Goal: Transaction & Acquisition: Purchase product/service

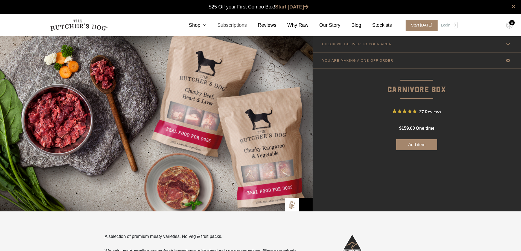
click at [237, 24] on link "Subscriptions" at bounding box center [226, 25] width 40 height 7
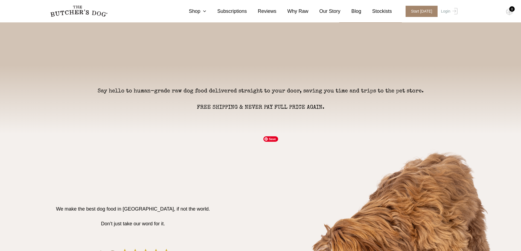
scroll to position [137, 0]
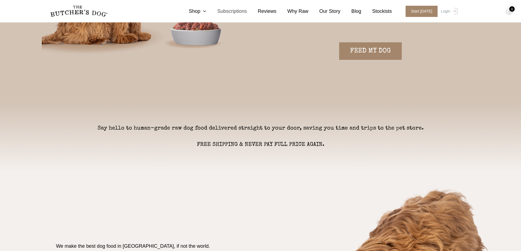
click at [240, 14] on link "Subscriptions" at bounding box center [226, 11] width 40 height 7
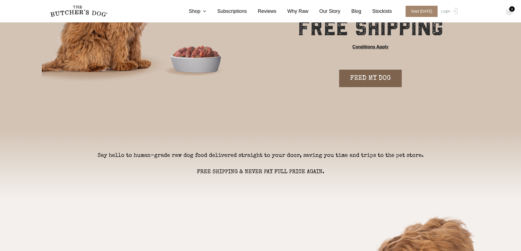
click at [375, 80] on link "FEED MY DOG" at bounding box center [370, 78] width 63 height 17
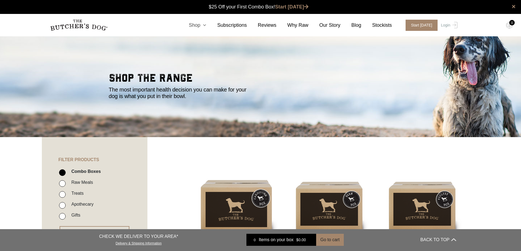
click at [205, 25] on link "Shop" at bounding box center [192, 25] width 28 height 7
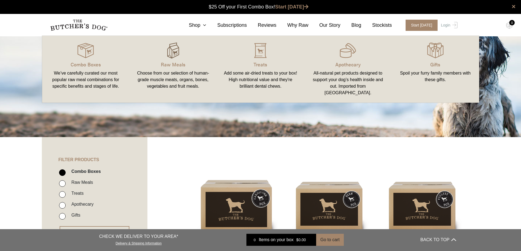
click at [171, 58] on img at bounding box center [173, 50] width 16 height 16
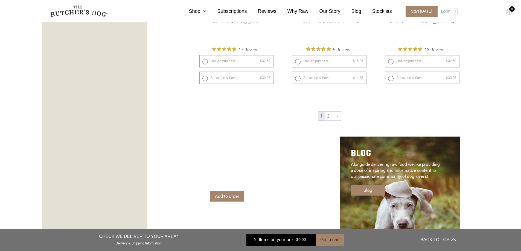
scroll to position [765, 0]
click at [336, 118] on link "→" at bounding box center [336, 116] width 9 height 9
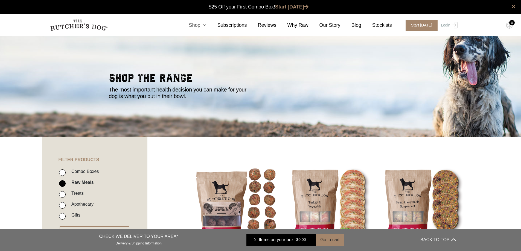
click at [206, 25] on link "Shop" at bounding box center [192, 25] width 28 height 7
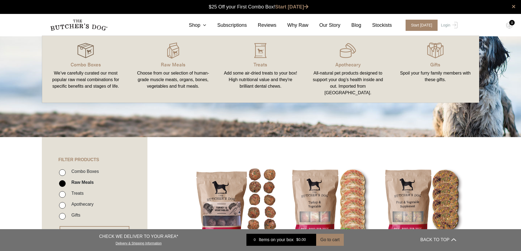
click at [87, 57] on img at bounding box center [85, 50] width 16 height 16
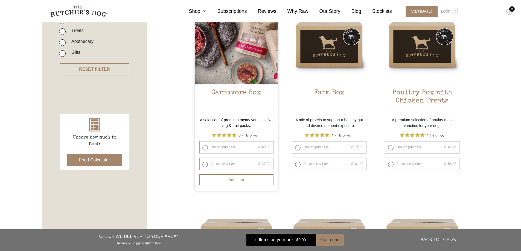
scroll to position [164, 0]
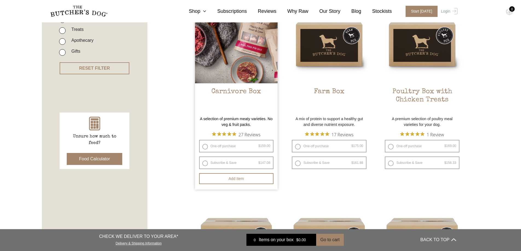
click at [206, 147] on label "One-off purchase $ 159.00 — or subscribe and save 7.5%" at bounding box center [236, 146] width 75 height 13
radio input "true"
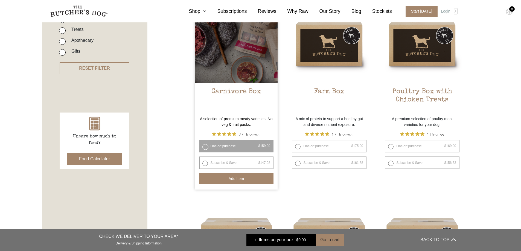
click at [245, 182] on button "Add item" at bounding box center [236, 178] width 75 height 11
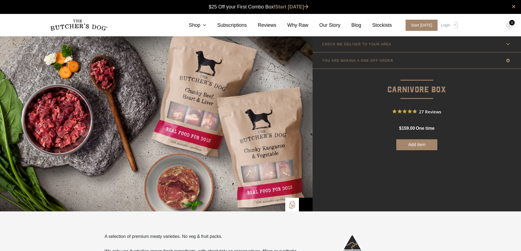
click at [419, 146] on button "Add item" at bounding box center [416, 144] width 41 height 11
click at [512, 21] on div "0" at bounding box center [511, 22] width 5 height 5
click at [411, 147] on button "Add more" at bounding box center [416, 144] width 41 height 11
click at [508, 25] on img at bounding box center [509, 25] width 7 height 7
click at [507, 26] on img at bounding box center [509, 25] width 7 height 7
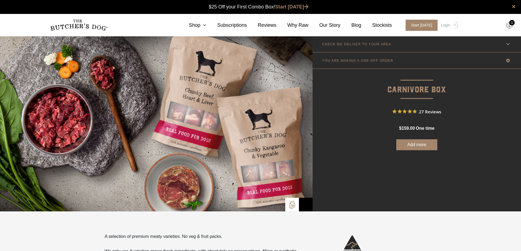
click at [508, 26] on img at bounding box center [509, 25] width 7 height 7
click at [206, 27] on link "Shop" at bounding box center [192, 25] width 28 height 7
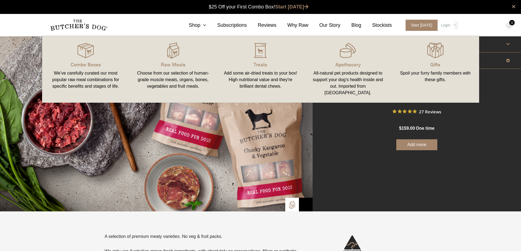
drag, startPoint x: 446, startPoint y: 200, endPoint x: 431, endPoint y: 156, distance: 46.6
click at [444, 195] on div "CHECK WE DELIVER TO YOUR AREA Good news! We deliver to your area 2204 Change po…" at bounding box center [416, 124] width 208 height 176
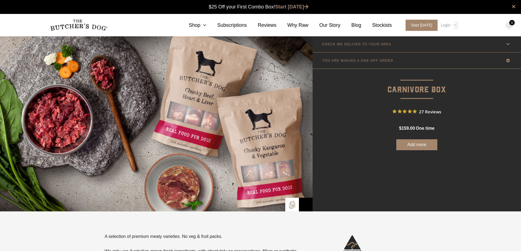
click at [416, 146] on button "Add more" at bounding box center [416, 144] width 41 height 11
click at [510, 26] on img at bounding box center [509, 25] width 7 height 7
click at [445, 27] on link "Login" at bounding box center [448, 25] width 18 height 11
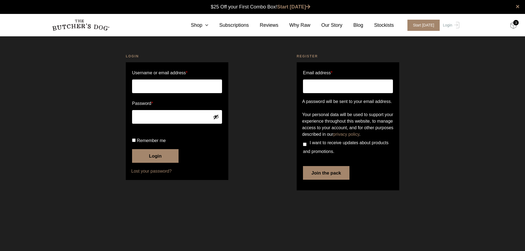
click at [514, 27] on img at bounding box center [513, 25] width 7 height 7
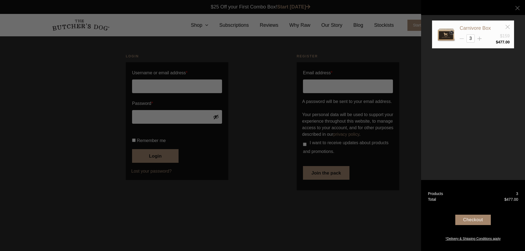
click at [462, 40] on icon at bounding box center [462, 39] width 4 height 4
click at [462, 38] on icon at bounding box center [462, 39] width 4 height 4
type input "1"
click at [468, 219] on div "Checkout" at bounding box center [473, 220] width 36 height 10
